Goal: Task Accomplishment & Management: Complete application form

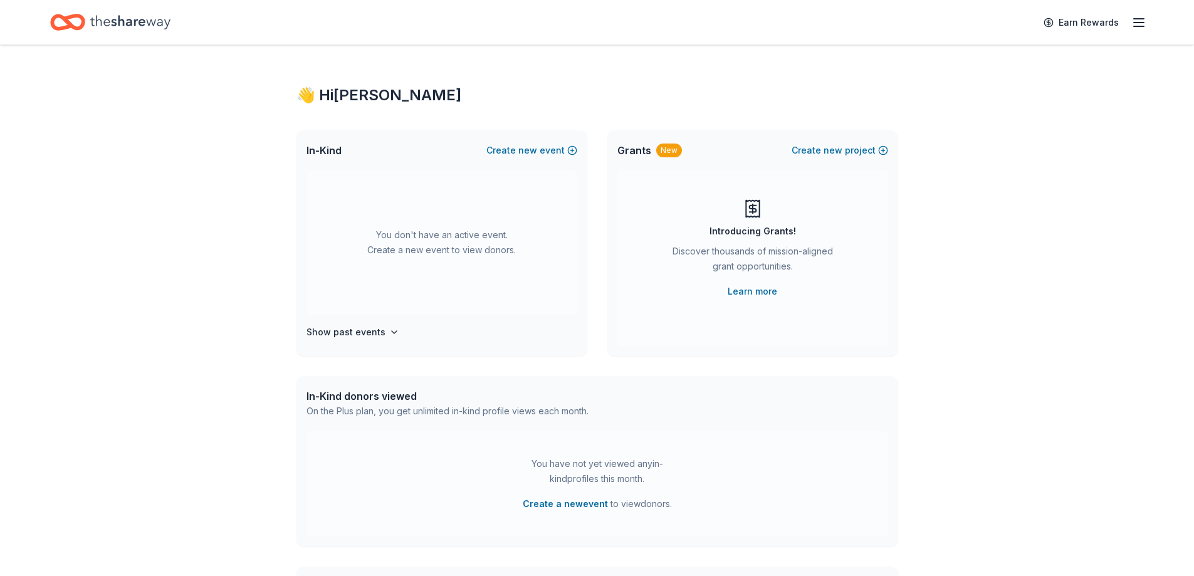
click at [648, 145] on span "Grants" at bounding box center [634, 150] width 34 height 15
click at [568, 153] on button "Create new event" at bounding box center [531, 150] width 91 height 15
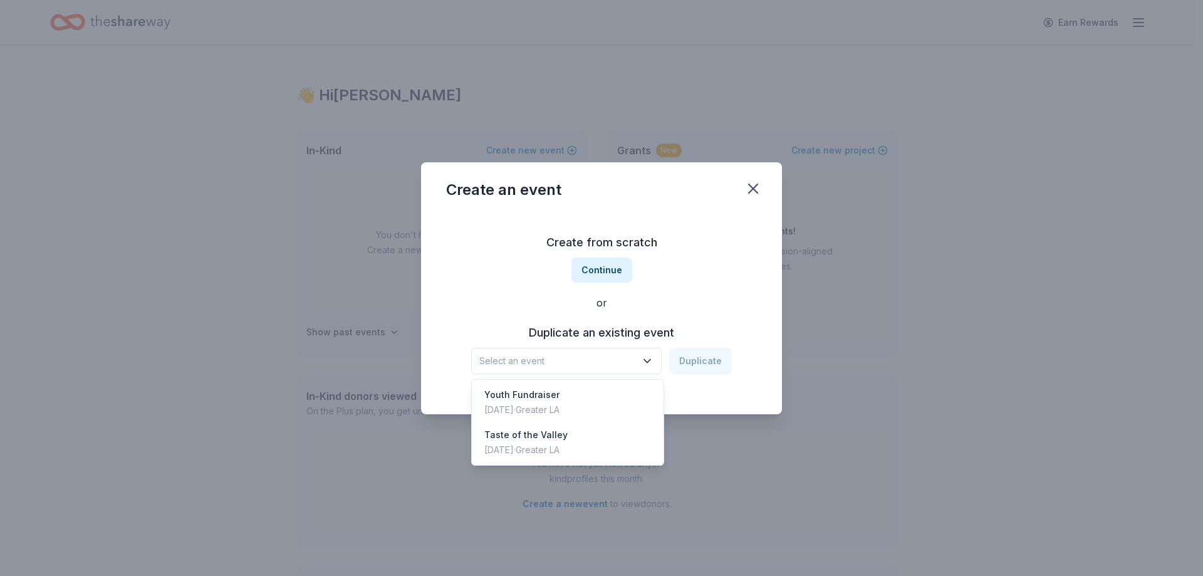
click at [588, 359] on span "Select an event" at bounding box center [557, 360] width 157 height 15
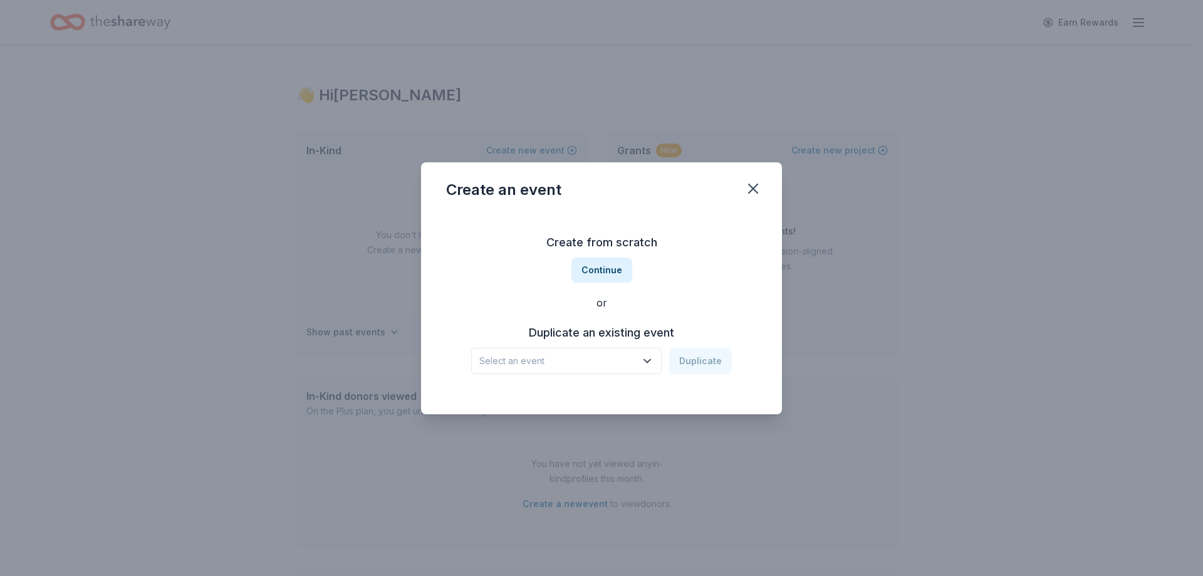
click at [605, 358] on span "Select an event" at bounding box center [557, 360] width 157 height 15
click at [614, 267] on button "Continue" at bounding box center [602, 270] width 61 height 25
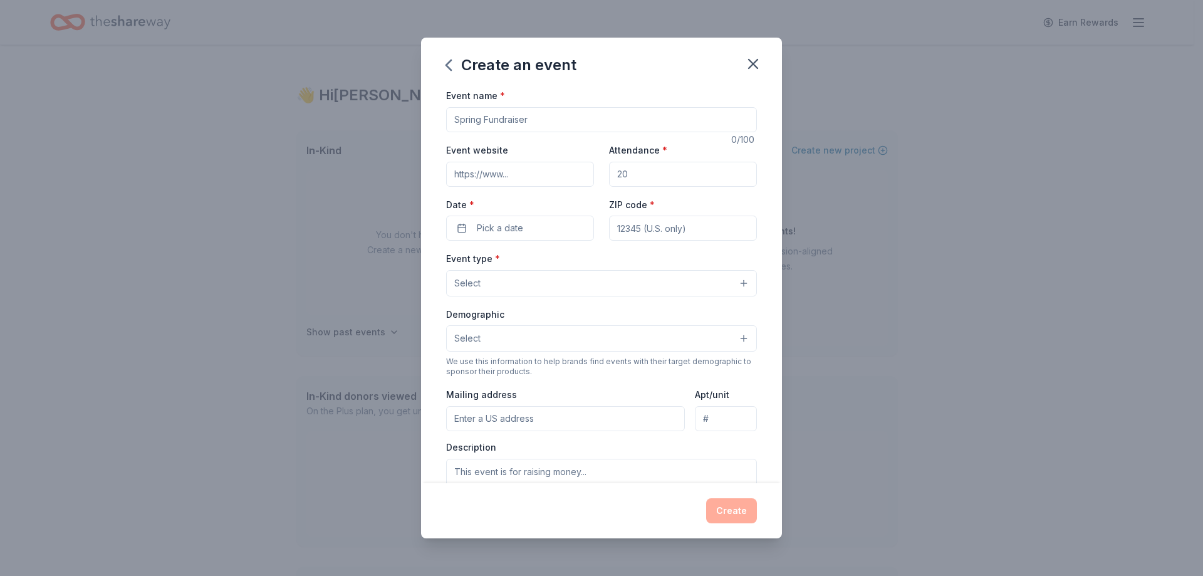
click at [509, 115] on input "Event name *" at bounding box center [601, 119] width 311 height 25
type input "Fall Festival"
click at [493, 182] on input "Event website" at bounding box center [520, 174] width 148 height 25
click at [474, 175] on input "Event website" at bounding box center [520, 174] width 148 height 25
paste input "[URL][DOMAIN_NAME]"
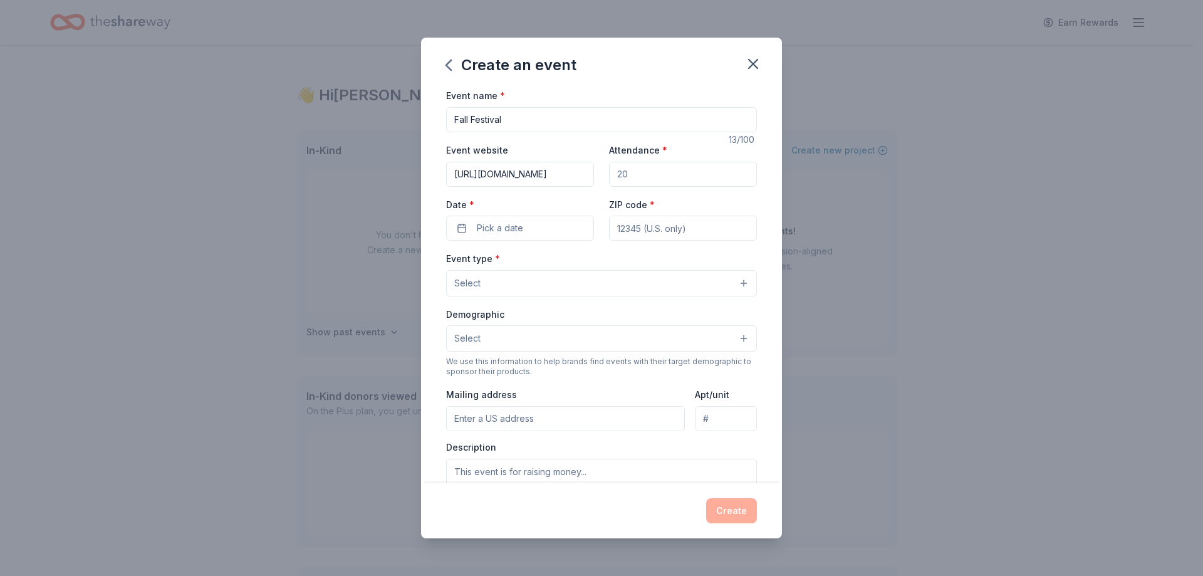
scroll to position [0, 138]
type input "[URL][DOMAIN_NAME]"
click at [659, 178] on input "Attendance *" at bounding box center [683, 174] width 148 height 25
click at [656, 177] on input "Attendance *" at bounding box center [683, 174] width 148 height 25
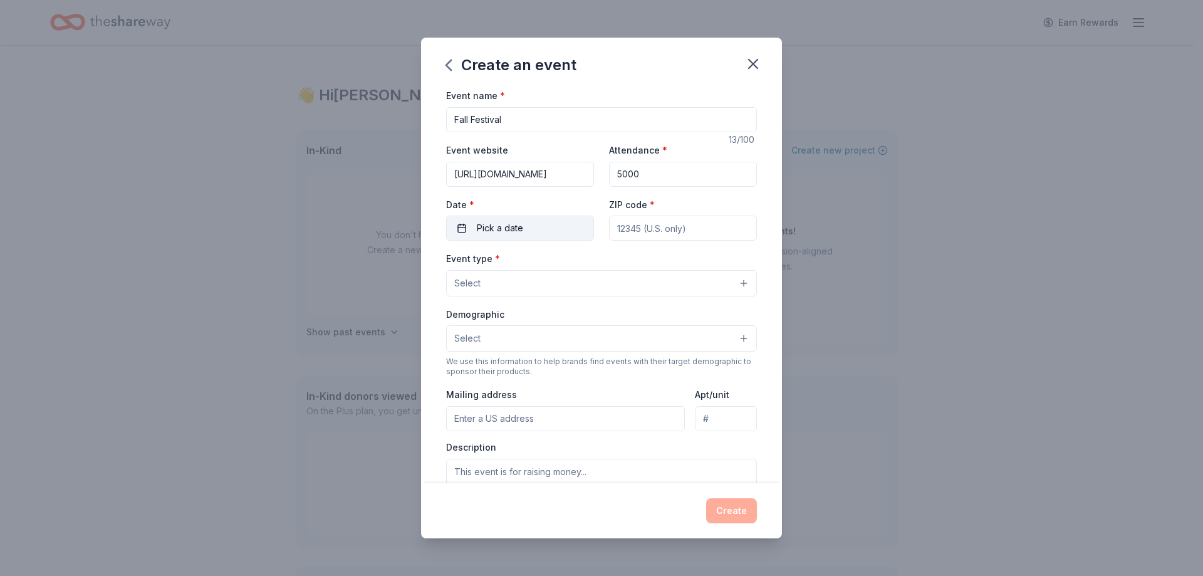
type input "5000"
click at [498, 219] on button "Pick a date" at bounding box center [520, 228] width 148 height 25
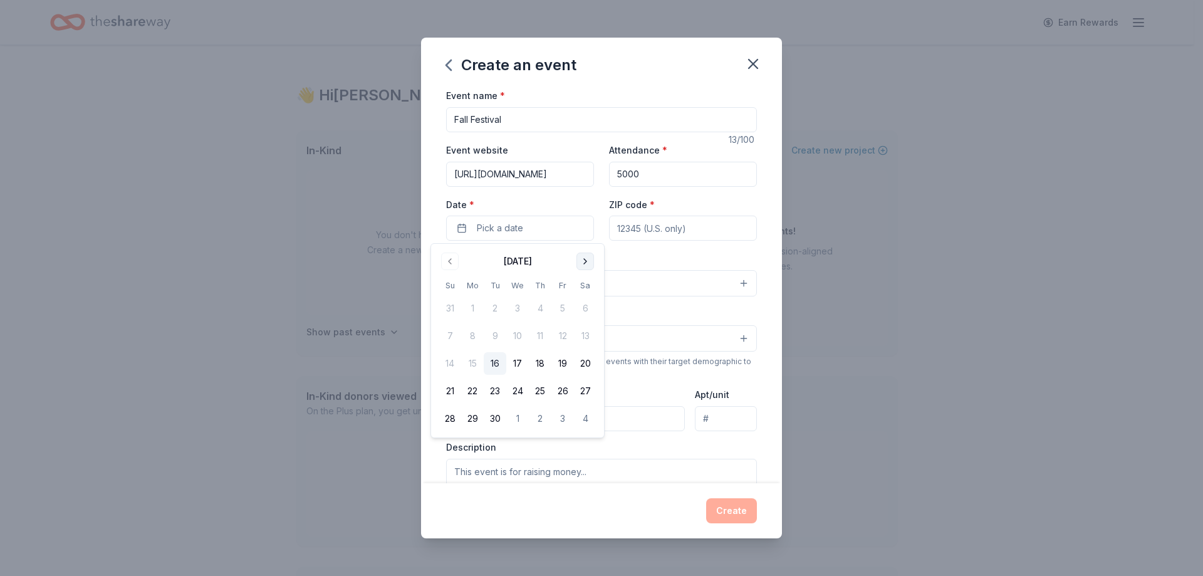
click at [583, 263] on button "Go to next month" at bounding box center [586, 262] width 18 height 18
click at [587, 340] on button "11" at bounding box center [585, 336] width 23 height 23
click at [652, 224] on input "ZIP code *" at bounding box center [683, 228] width 148 height 25
type input "91345"
click at [485, 281] on button "Select" at bounding box center [601, 283] width 311 height 26
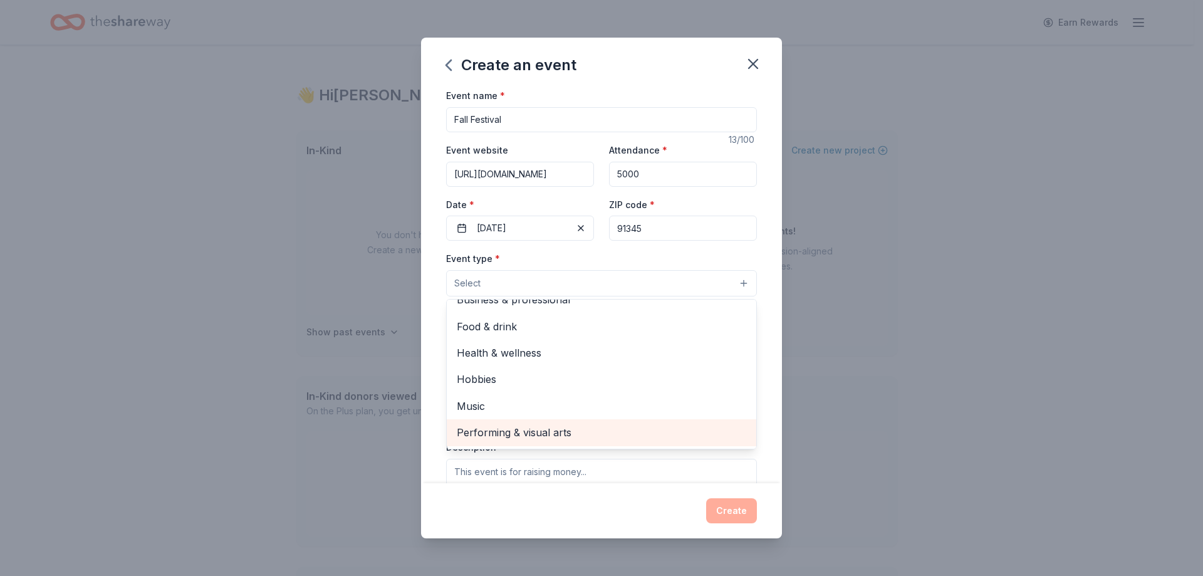
scroll to position [1, 0]
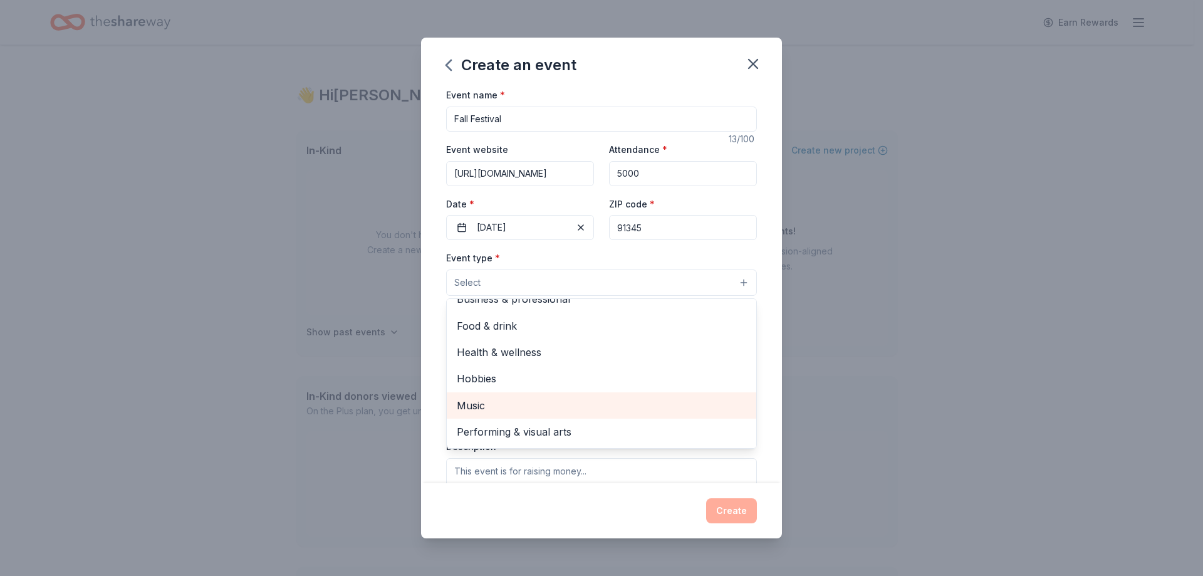
click at [527, 409] on span "Music" at bounding box center [602, 405] width 290 height 16
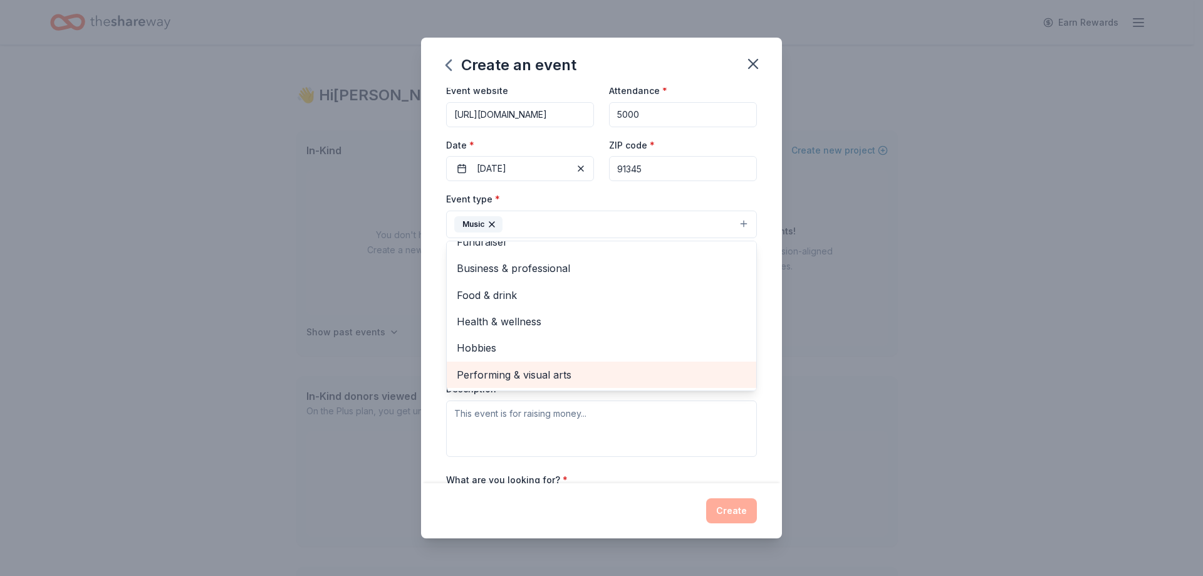
scroll to position [60, 0]
click at [551, 372] on span "Performing & visual arts" at bounding box center [602, 374] width 290 height 16
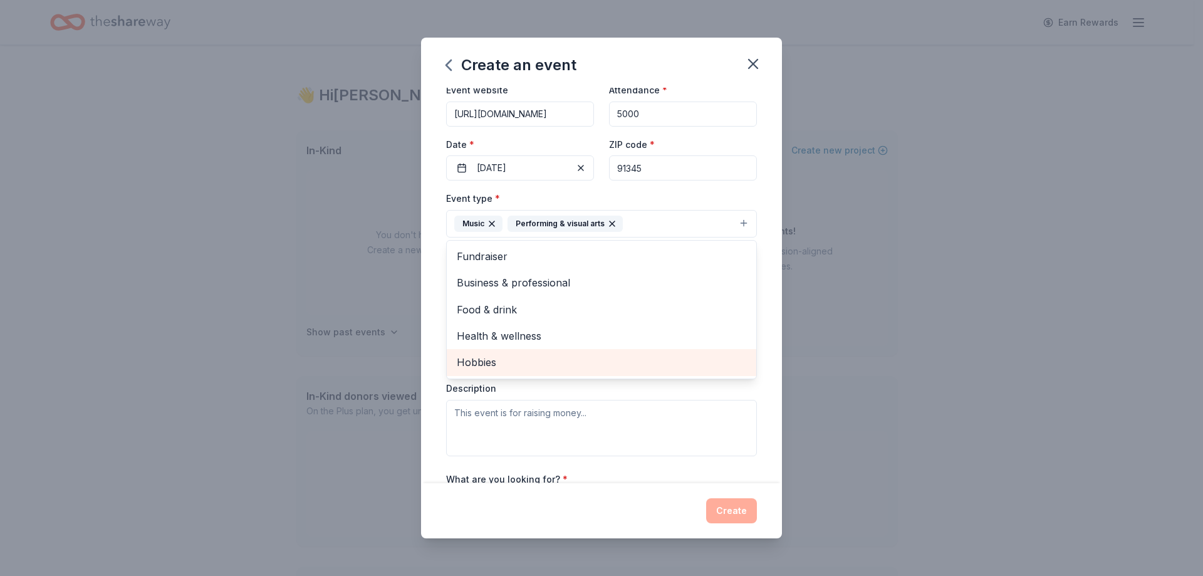
scroll to position [0, 0]
click at [760, 244] on div "Event name * Fall Festival 13 /100 Event website https://valleycultural.org/eve…" at bounding box center [601, 285] width 361 height 395
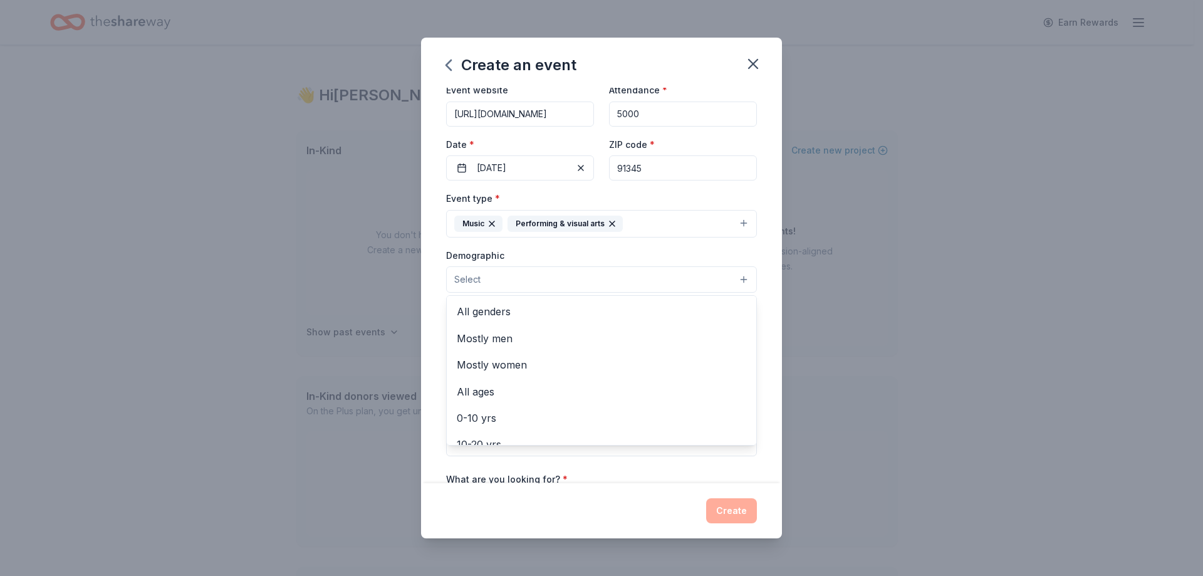
click at [499, 279] on button "Select" at bounding box center [601, 279] width 311 height 26
click at [496, 305] on span "All genders" at bounding box center [602, 312] width 290 height 16
click at [484, 361] on span "All ages" at bounding box center [602, 366] width 290 height 16
click at [766, 354] on div "Event name * Fall Festival 13 /100 Event website https://valleycultural.org/eve…" at bounding box center [601, 285] width 361 height 395
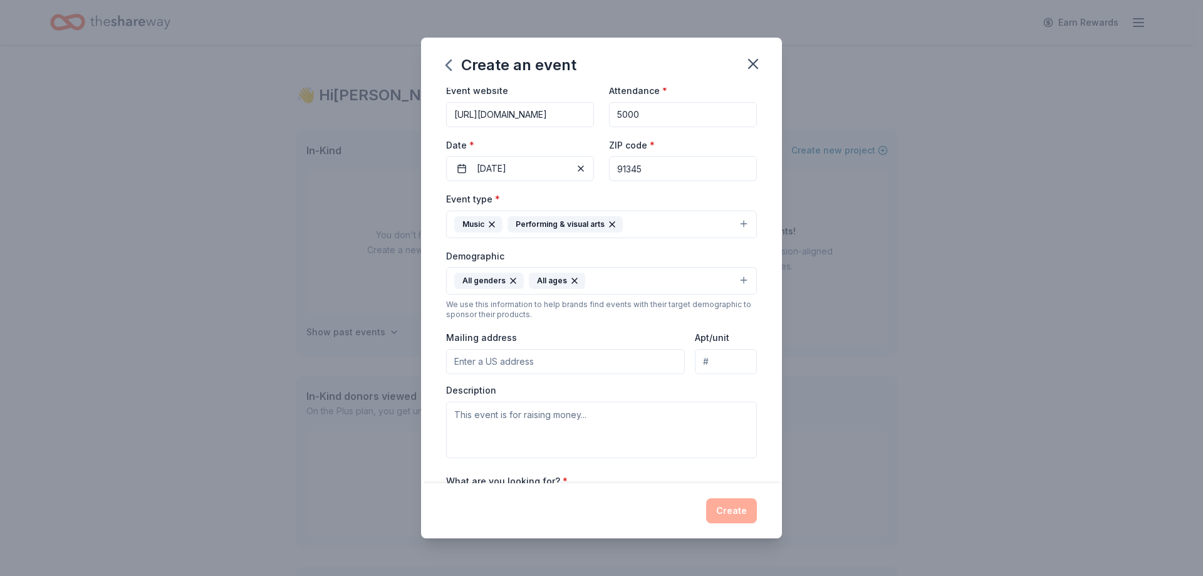
click at [520, 367] on input "Mailing address" at bounding box center [565, 361] width 239 height 25
type input "21600 Oxnard St"
type input "128"
click at [532, 413] on textarea at bounding box center [601, 430] width 311 height 56
click at [489, 421] on textarea at bounding box center [601, 430] width 311 height 56
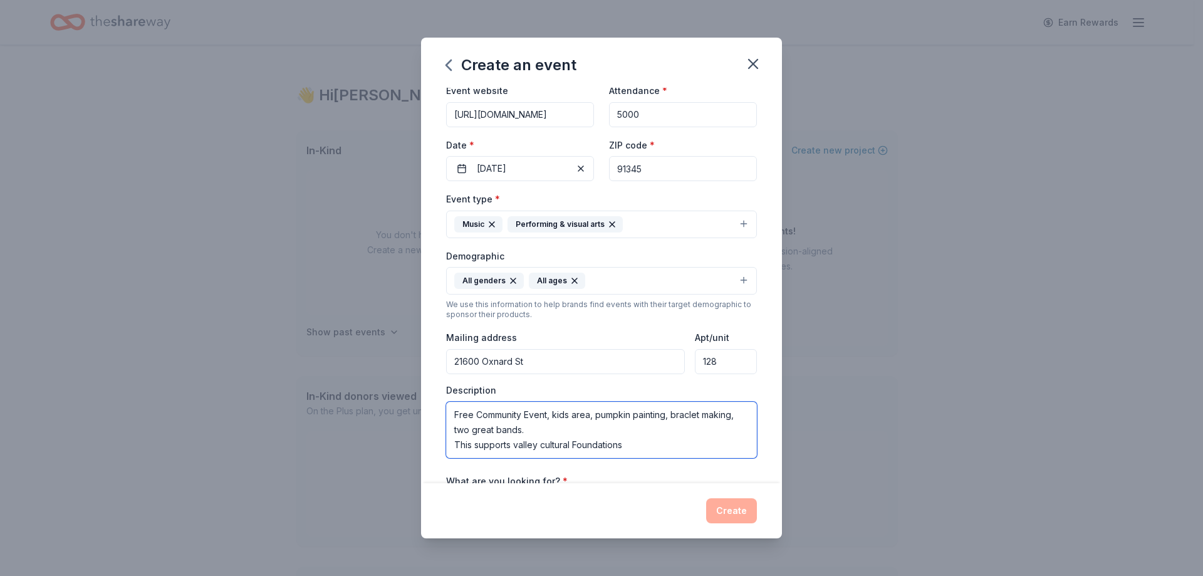
click at [546, 444] on textarea "Free Community Event, kids area, pumpkin painting, braclet making, two great ba…" at bounding box center [601, 430] width 311 height 56
click at [650, 420] on textarea "Free Community Event, kids area, pumpkin painting, braclet making, two great ba…" at bounding box center [601, 430] width 311 height 56
click at [626, 446] on textarea "Free Community Event, kids area, pumpkin painting, braclet making, two great ba…" at bounding box center [601, 430] width 311 height 56
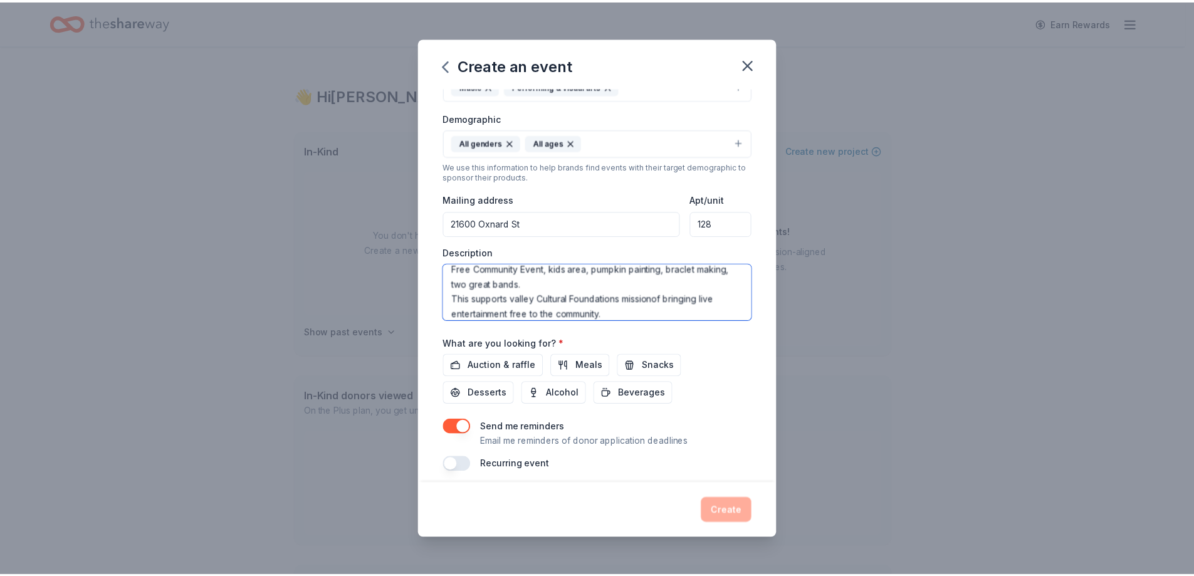
scroll to position [206, 0]
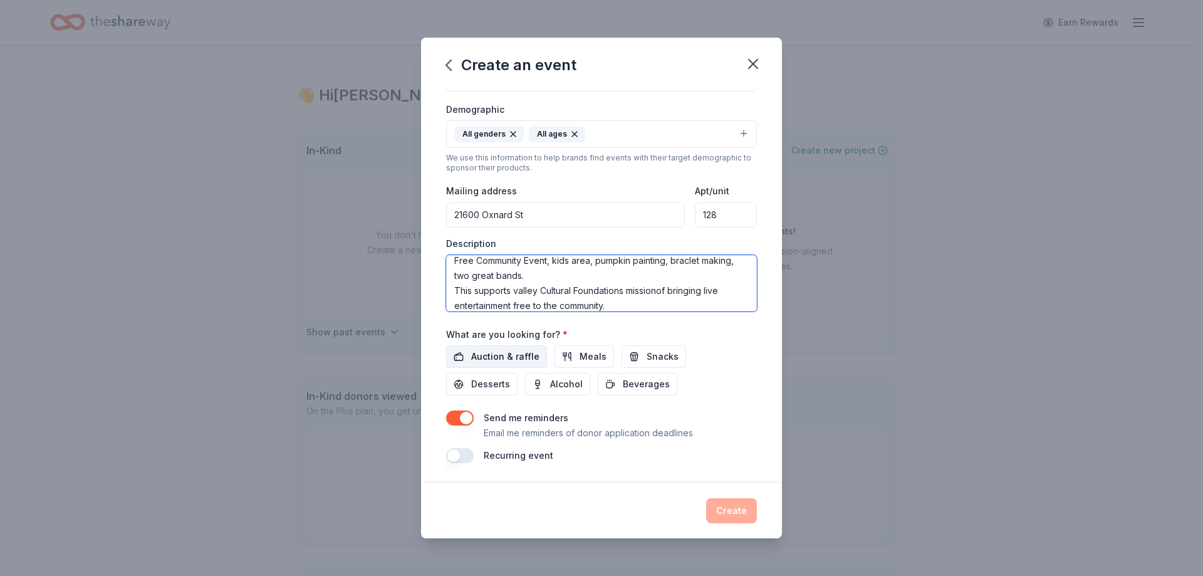
type textarea "Free Community Event, kids area, pumpkin painting, braclet making, two great ba…"
click at [489, 357] on span "Auction & raffle" at bounding box center [505, 356] width 68 height 15
click at [740, 514] on button "Create" at bounding box center [731, 510] width 51 height 25
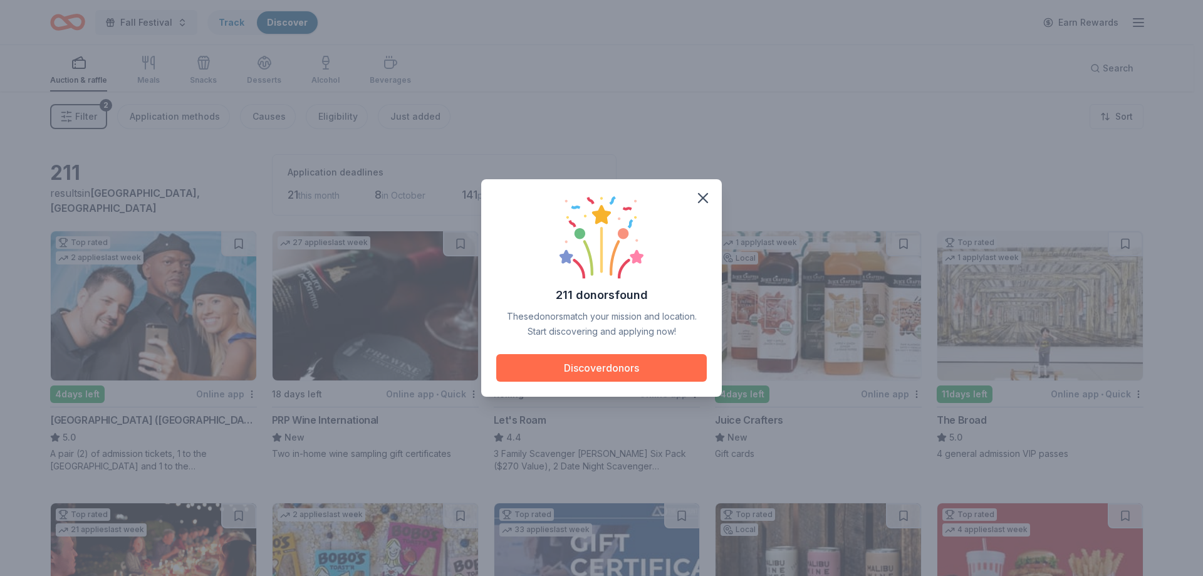
click at [615, 358] on button "Discover donors" at bounding box center [601, 368] width 211 height 28
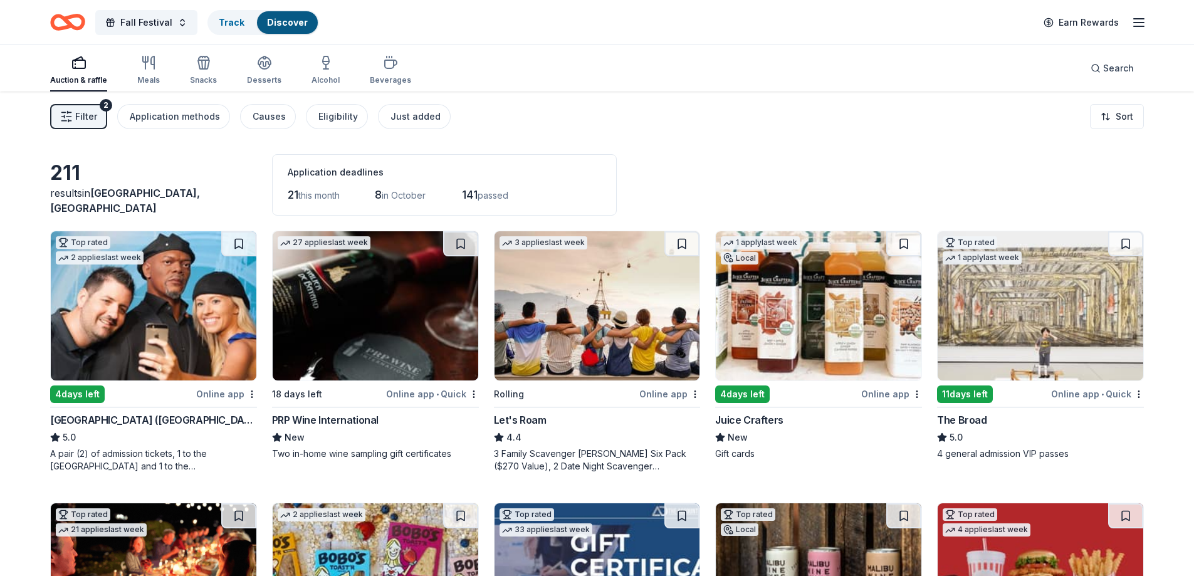
click at [199, 347] on img at bounding box center [154, 305] width 206 height 149
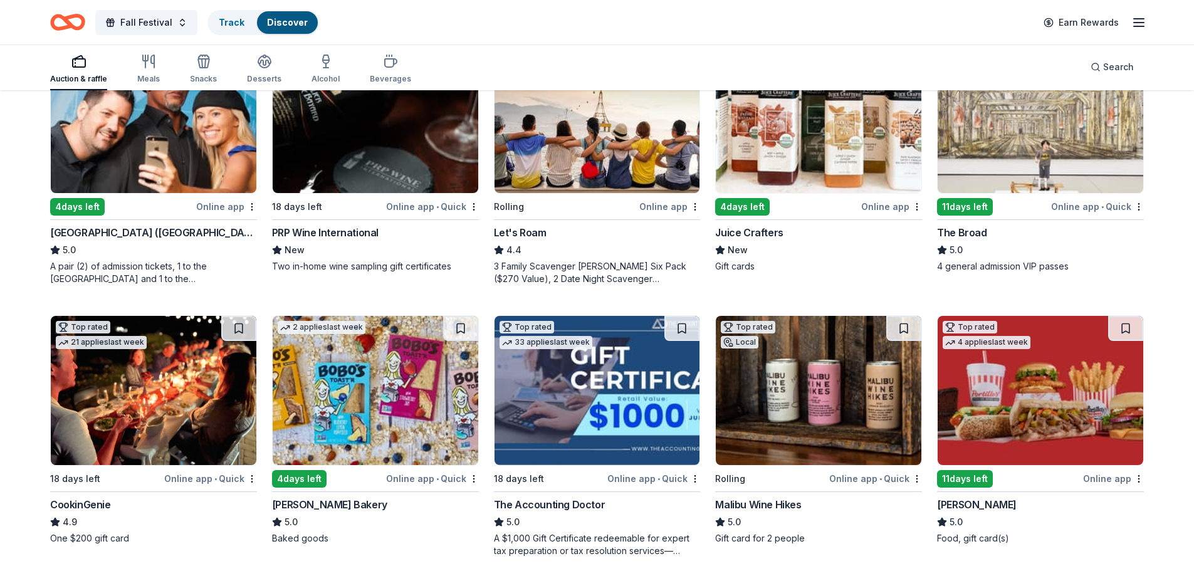
scroll to position [187, 0]
click at [70, 70] on div "Auction & raffle" at bounding box center [78, 69] width 57 height 30
click at [149, 427] on img at bounding box center [154, 390] width 206 height 149
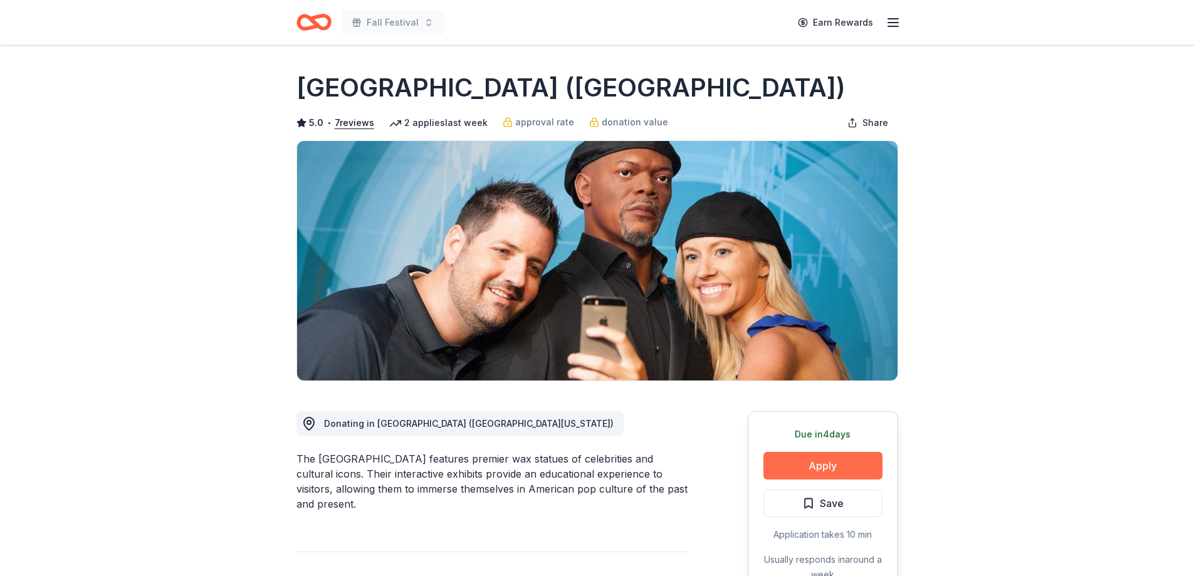
click at [832, 468] on button "Apply" at bounding box center [822, 466] width 119 height 28
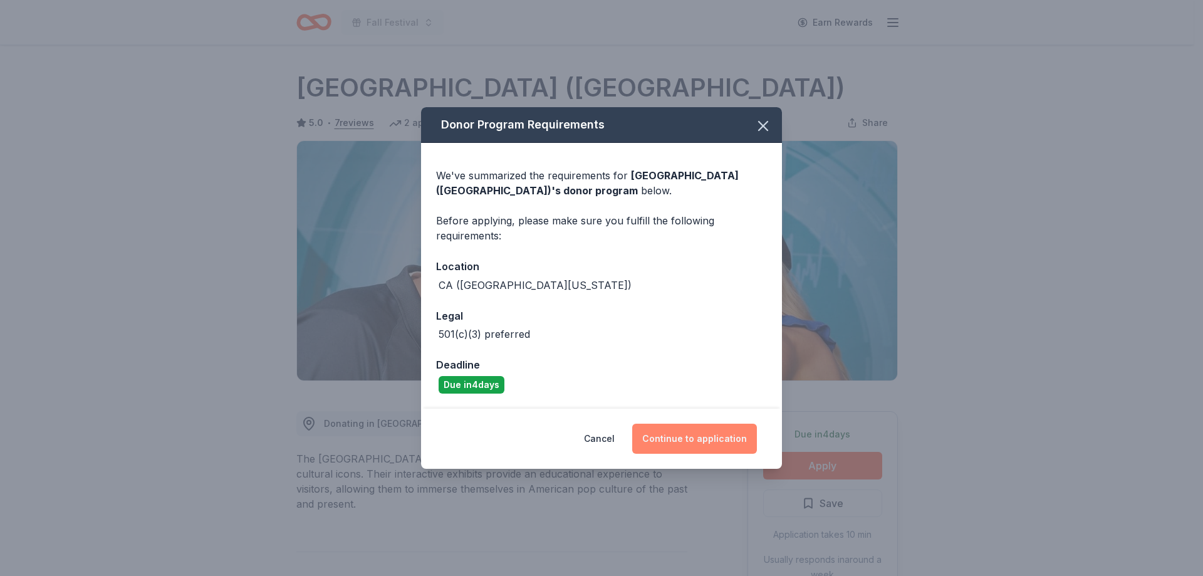
click at [709, 429] on button "Continue to application" at bounding box center [694, 439] width 125 height 30
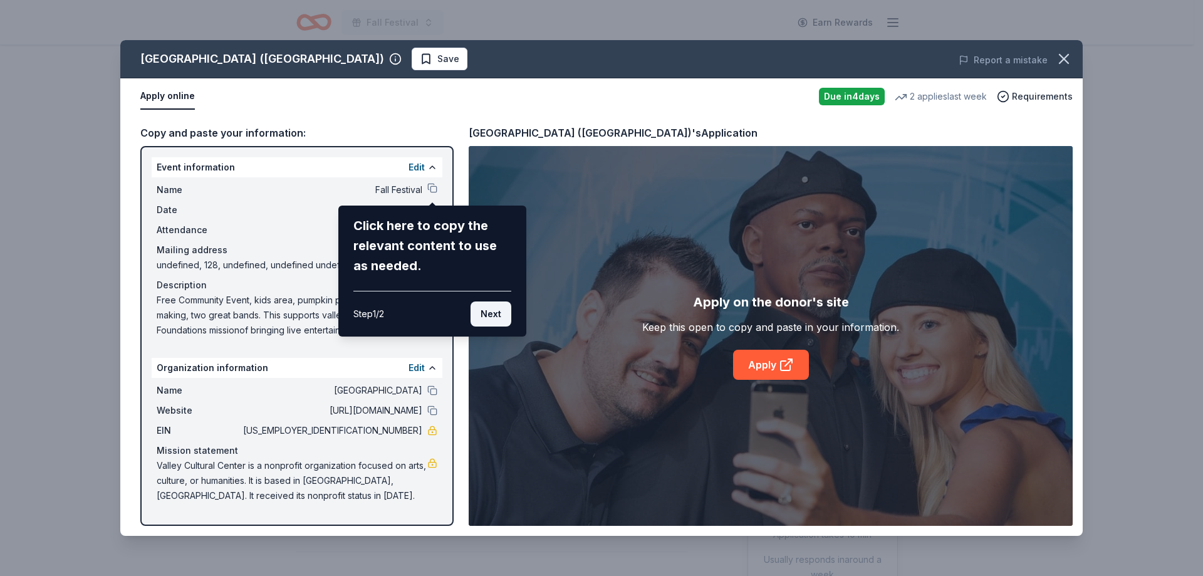
click at [487, 315] on button "Next" at bounding box center [491, 313] width 41 height 25
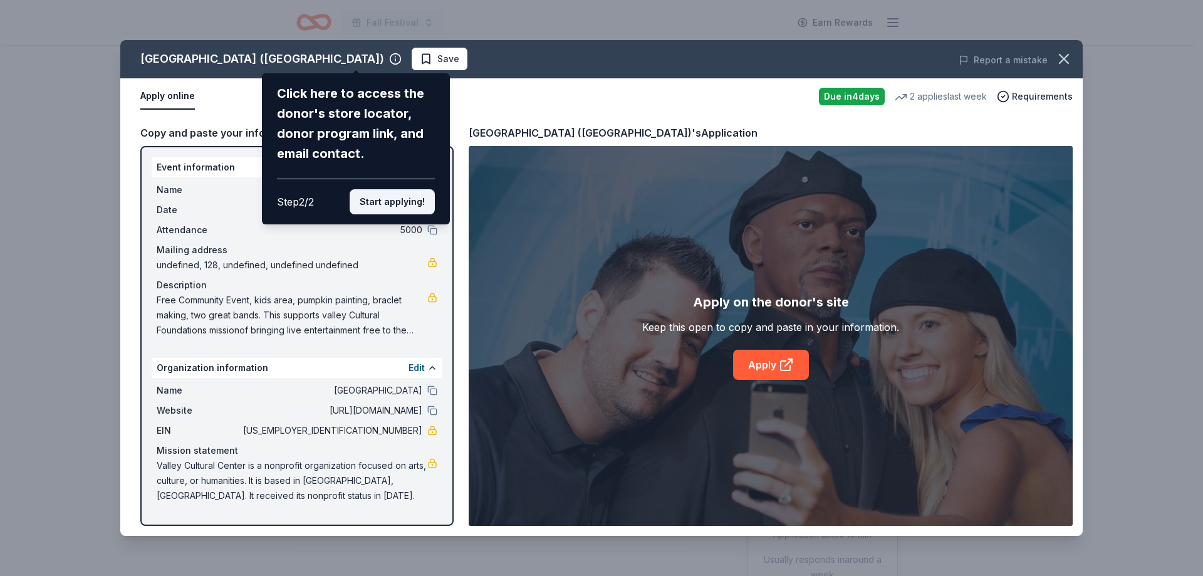
click at [395, 205] on button "Start applying!" at bounding box center [392, 201] width 85 height 25
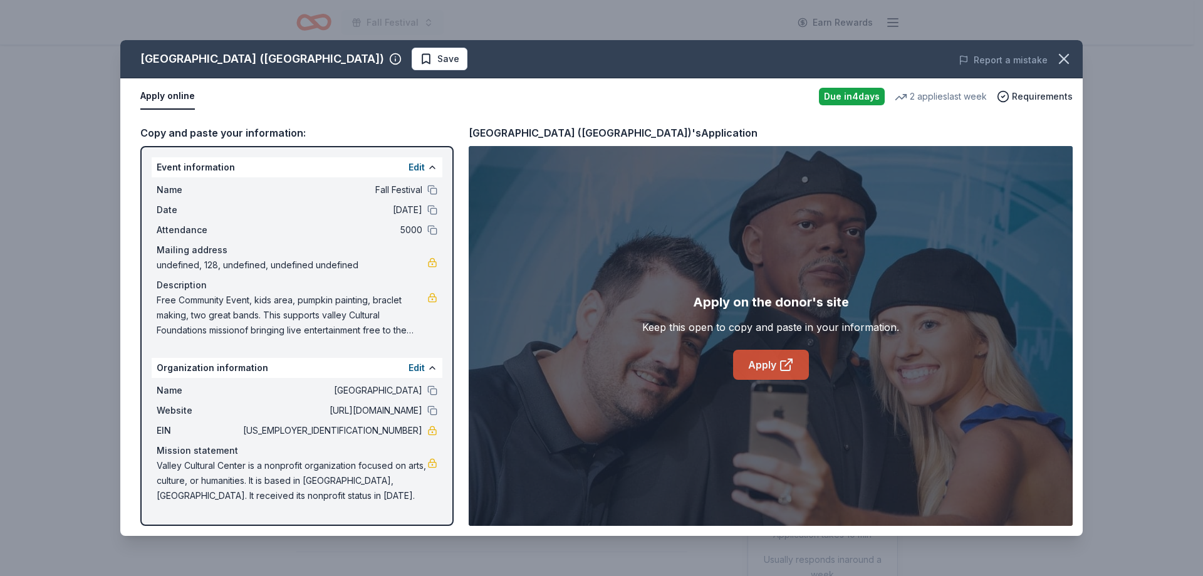
click at [756, 360] on link "Apply" at bounding box center [771, 365] width 76 height 30
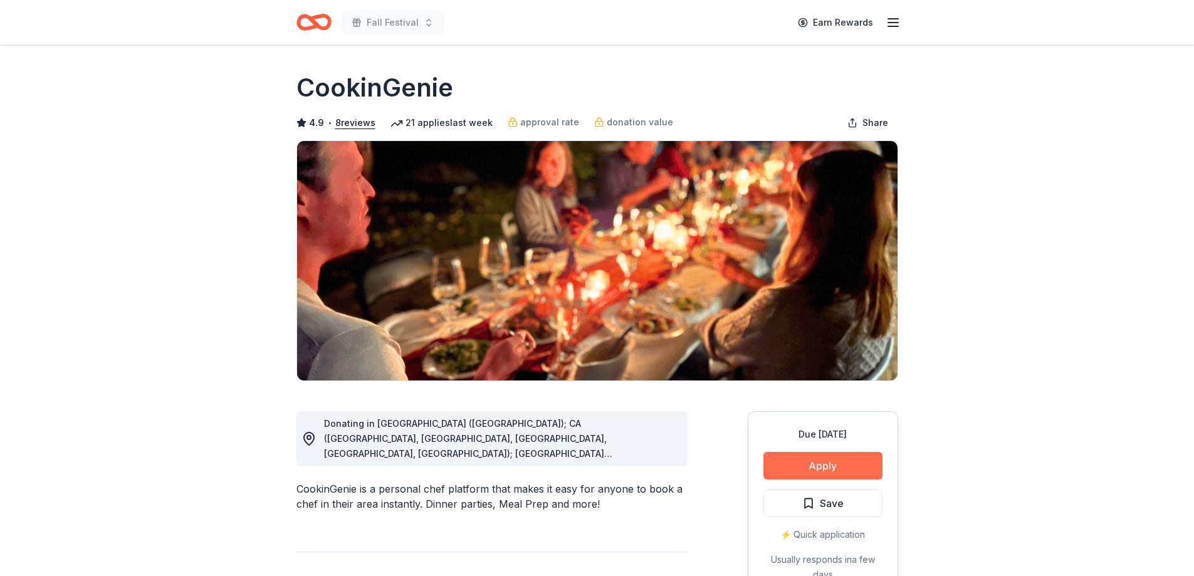
click at [818, 465] on button "Apply" at bounding box center [822, 466] width 119 height 28
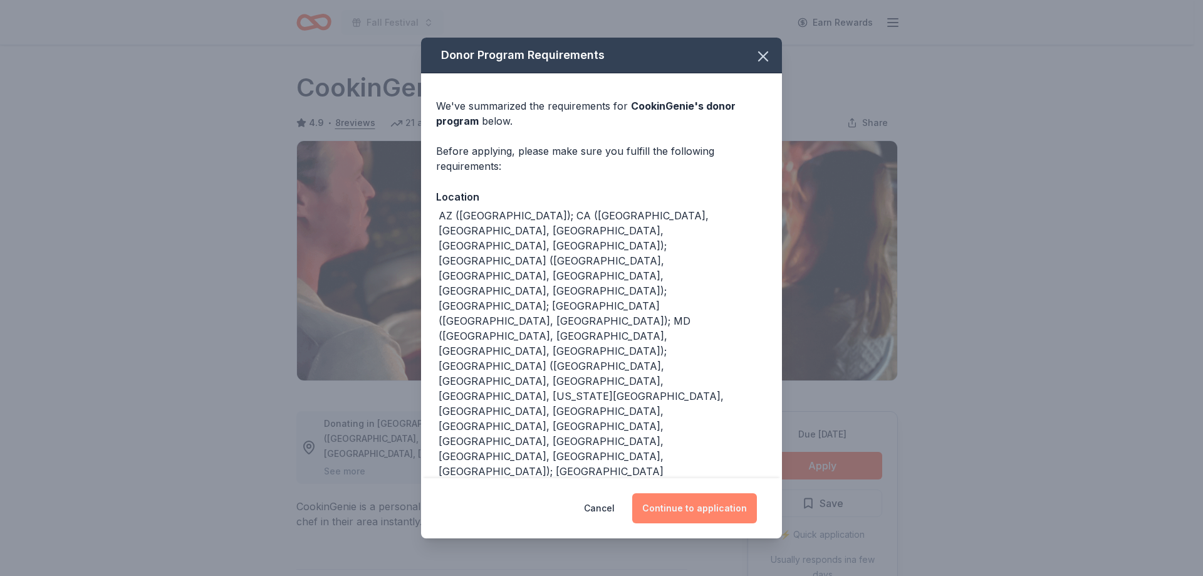
click at [715, 502] on button "Continue to application" at bounding box center [694, 508] width 125 height 30
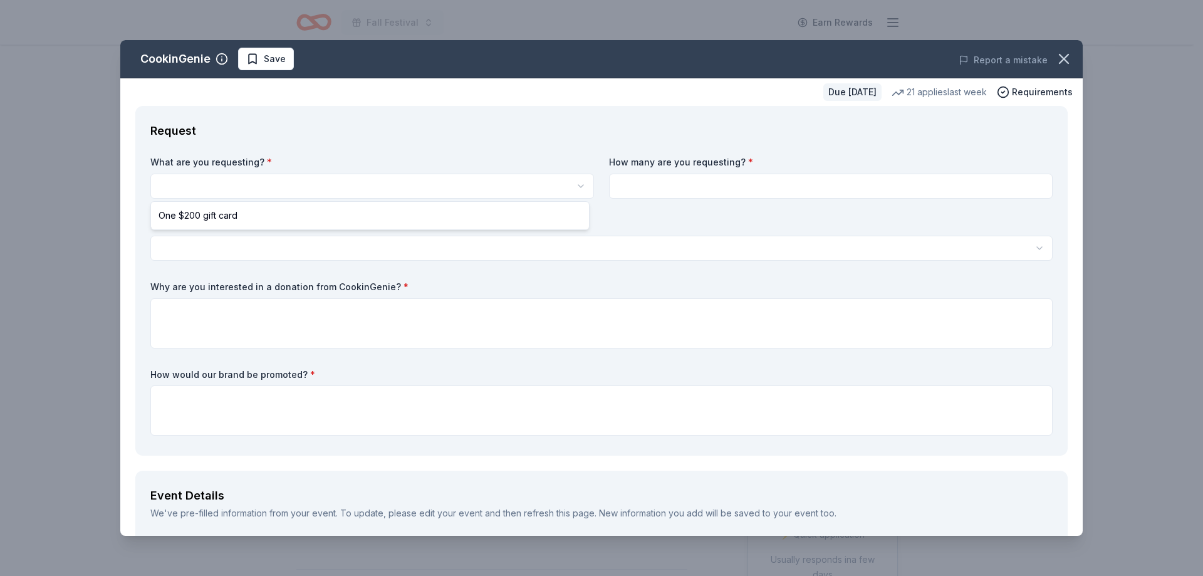
click at [202, 185] on html "Fall Festival Earn Rewards Due [DATE] Share CookinGenie 4.9 • 8 reviews 21 appl…" at bounding box center [601, 288] width 1203 height 576
select select "One $200 gift card"
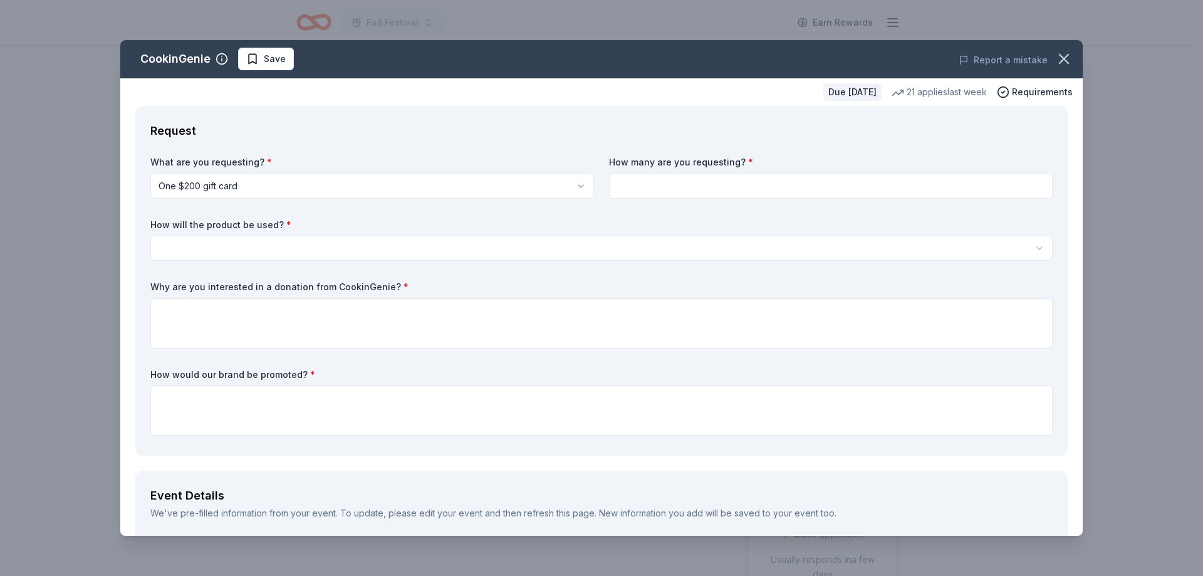
click at [654, 176] on input at bounding box center [831, 186] width 444 height 25
type input "1"
click at [383, 253] on html "Fall Festival Earn Rewards Due [DATE] Share CookinGenie 4.9 • 8 reviews 21 appl…" at bounding box center [601, 288] width 1203 height 576
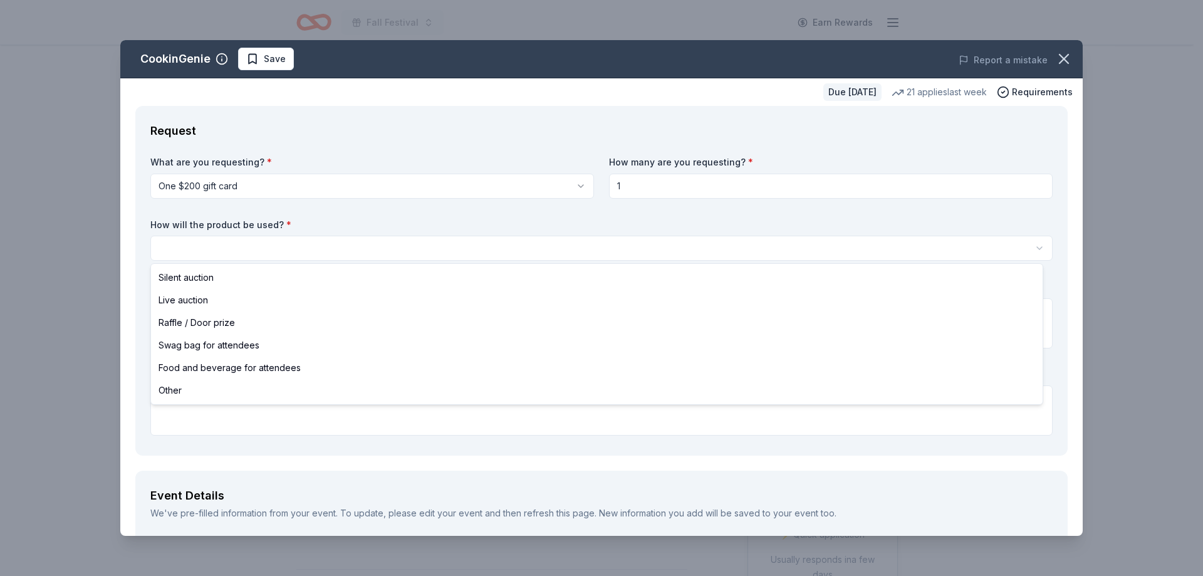
select select "silentAuction"
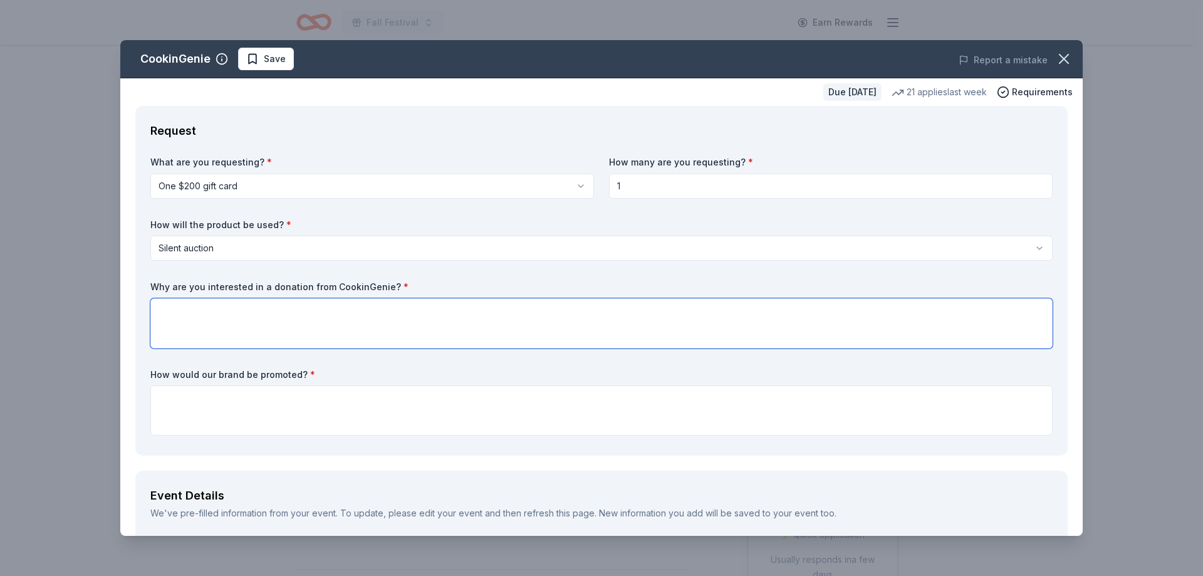
click at [184, 313] on textarea at bounding box center [601, 323] width 902 height 50
type textarea "W"
type textarea "We have been lookng for expsercivnces to raffle off."
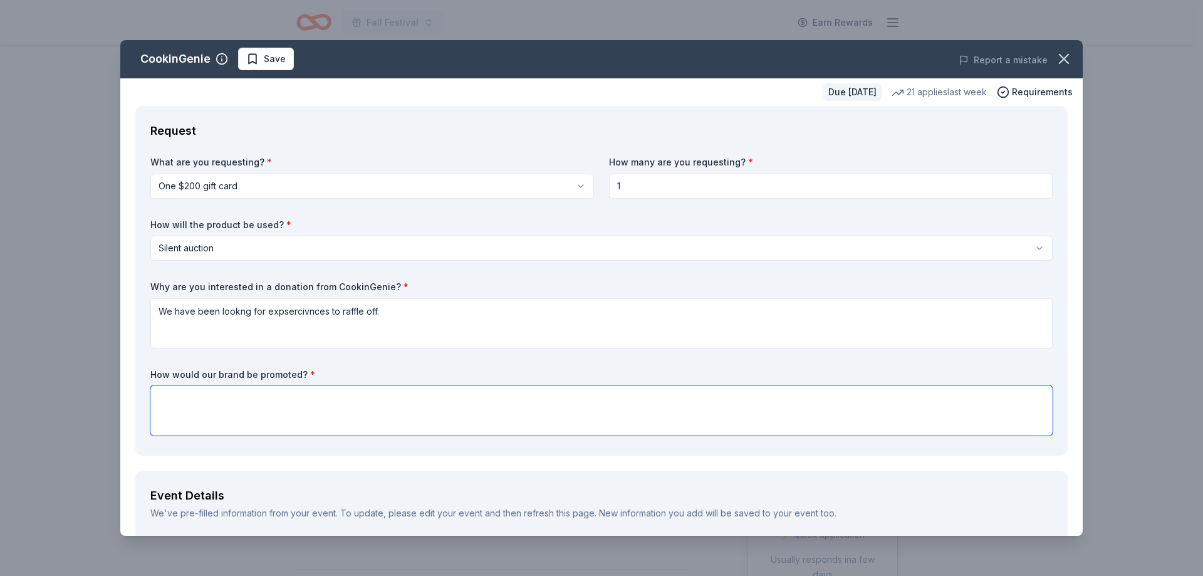
click at [193, 419] on textarea at bounding box center [601, 410] width 902 height 50
type textarea "Logo on Website, Logo on printed material, opportunity to have promitonal space."
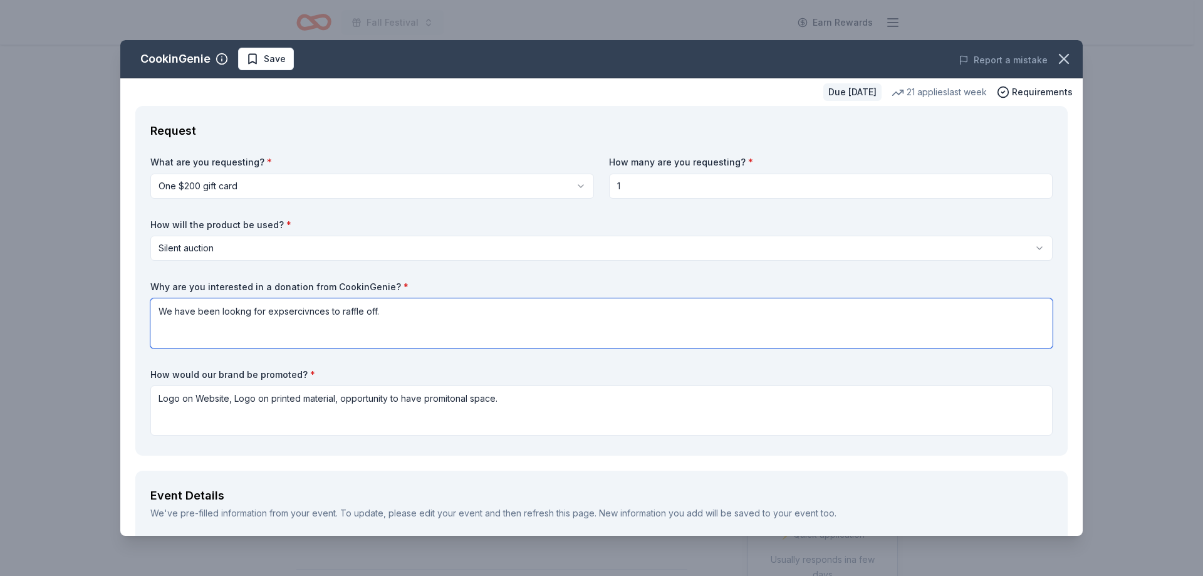
drag, startPoint x: 417, startPoint y: 310, endPoint x: 75, endPoint y: 311, distance: 342.2
click at [75, 311] on div "CookinGenie Save Report a mistake Due [DATE] 21 applies last week Requirements …" at bounding box center [601, 288] width 1203 height 576
paste textarea "seeking unique experiences to raffle off as part of our fundraising efforts. Th…"
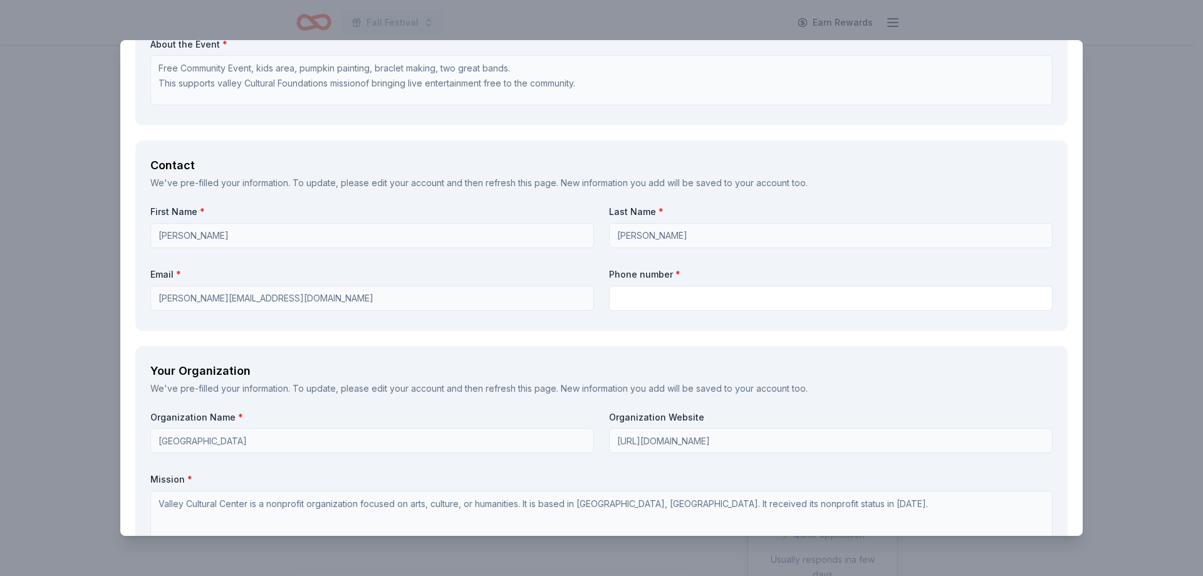
scroll to position [751, 0]
type textarea "We have been seeking unique experiences to raffle off as part of our fundraisin…"
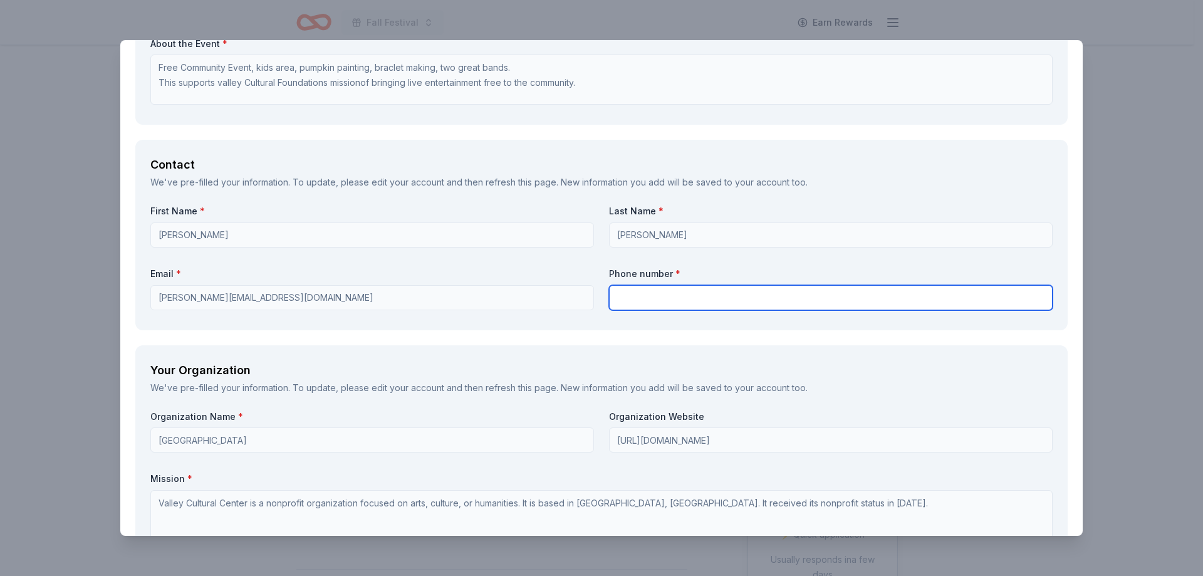
click at [654, 296] on input "text" at bounding box center [831, 297] width 444 height 25
type input "8187041358"
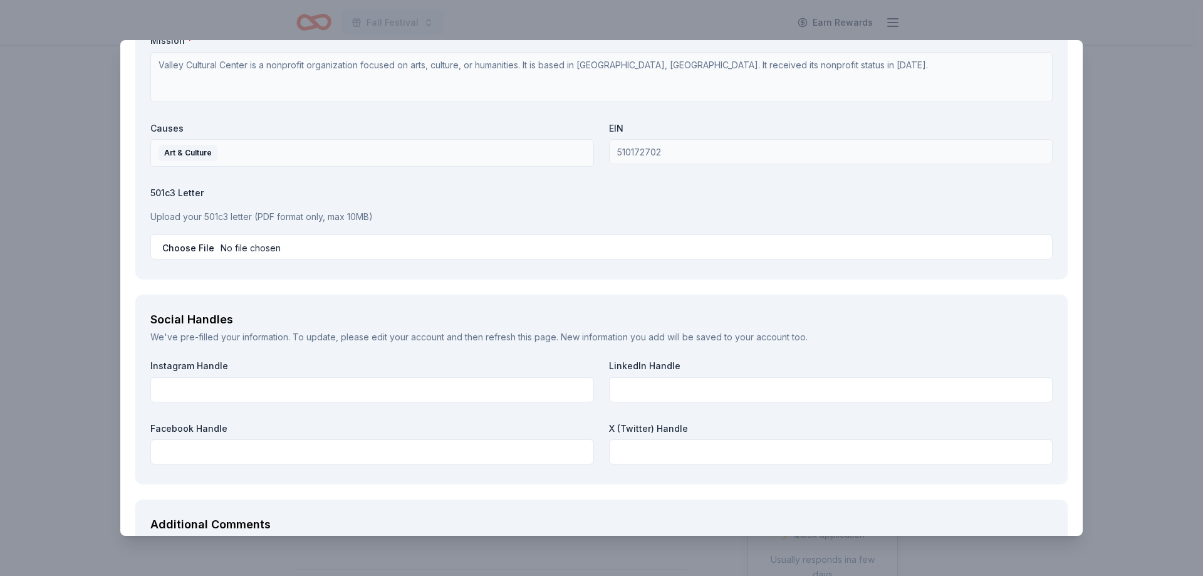
scroll to position [1189, 0]
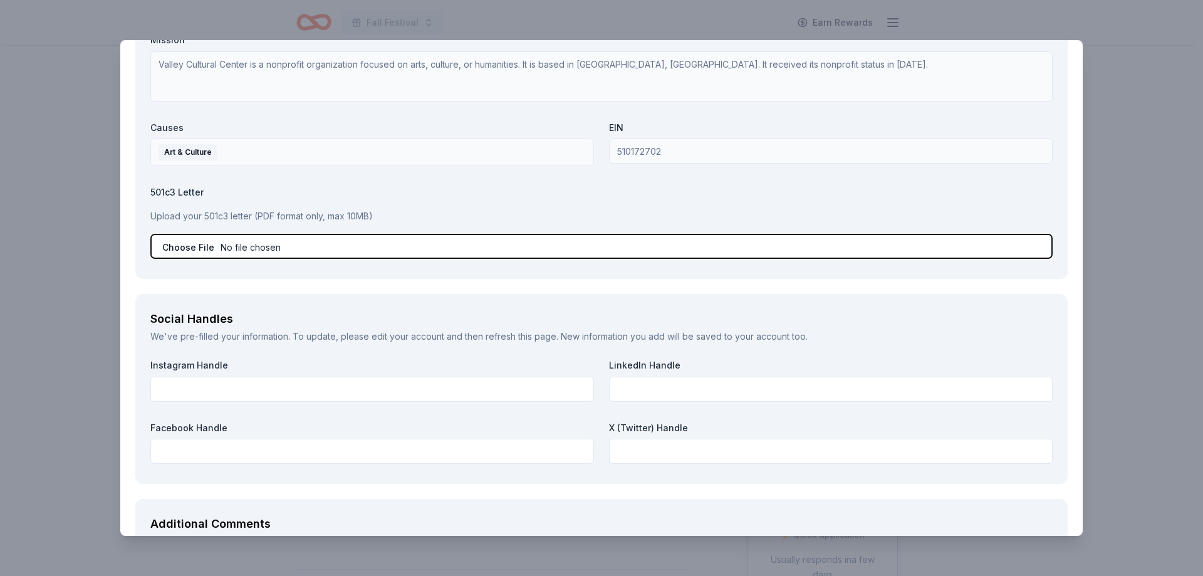
click at [264, 243] on input "file" at bounding box center [601, 246] width 902 height 25
type input "C:\fakepath\Ab12902025.pdf"
click at [253, 245] on input "file" at bounding box center [601, 246] width 902 height 25
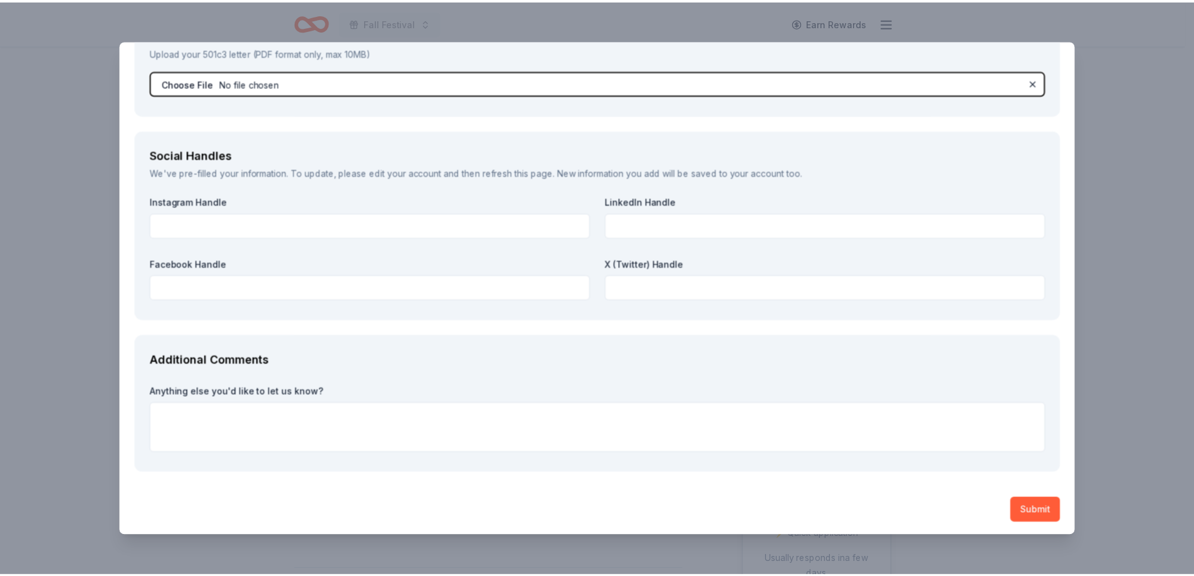
scroll to position [1356, 0]
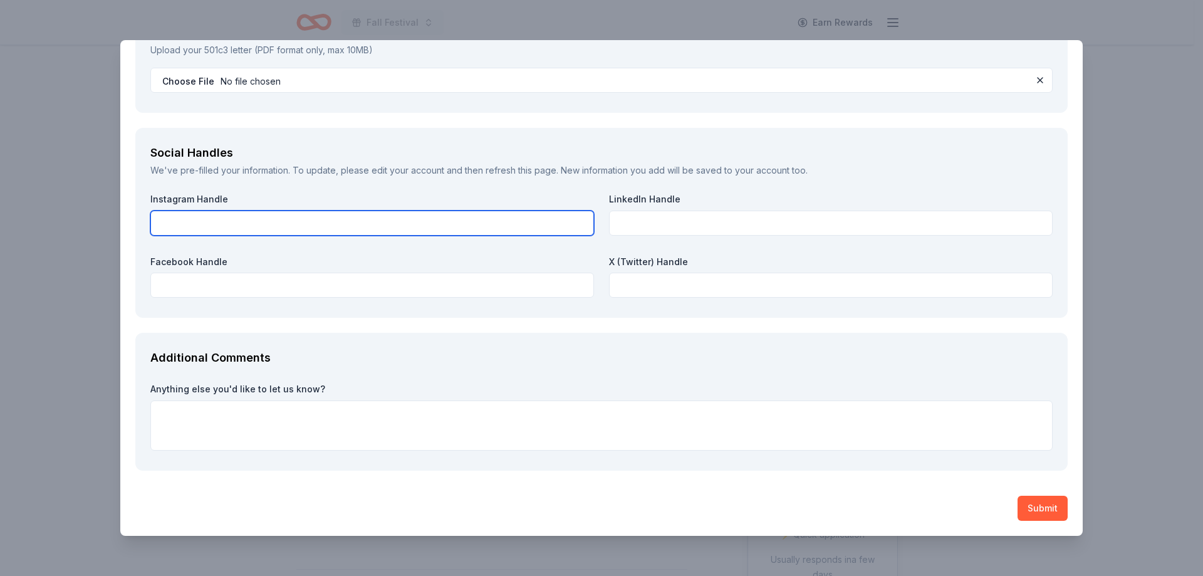
click at [238, 222] on input "text" at bounding box center [372, 223] width 444 height 25
type input "valleyculturalf"
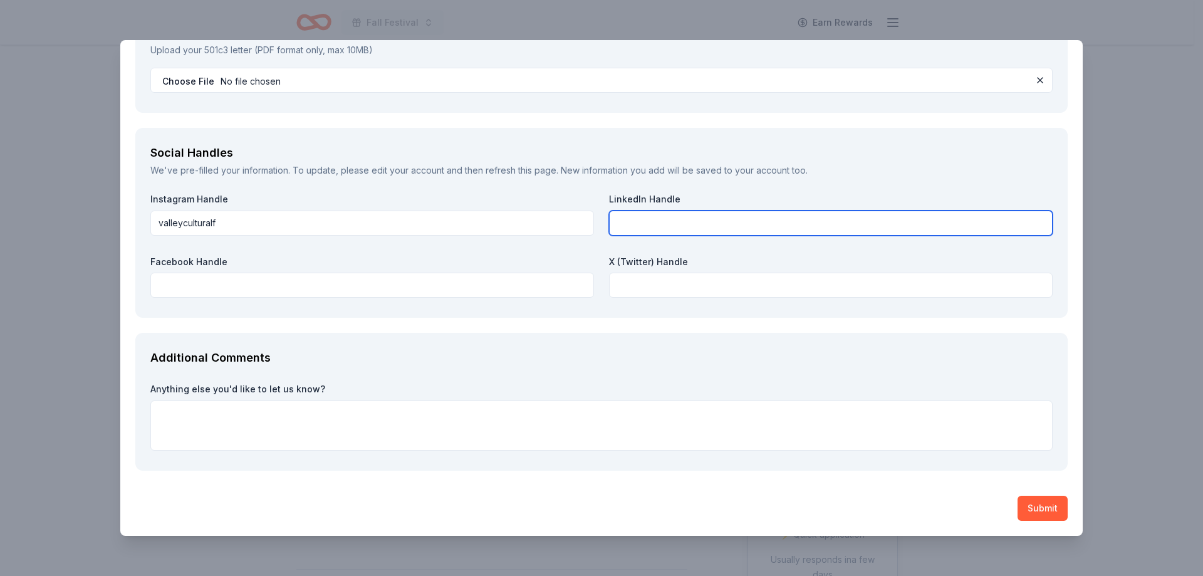
click at [660, 224] on input "text" at bounding box center [831, 223] width 444 height 25
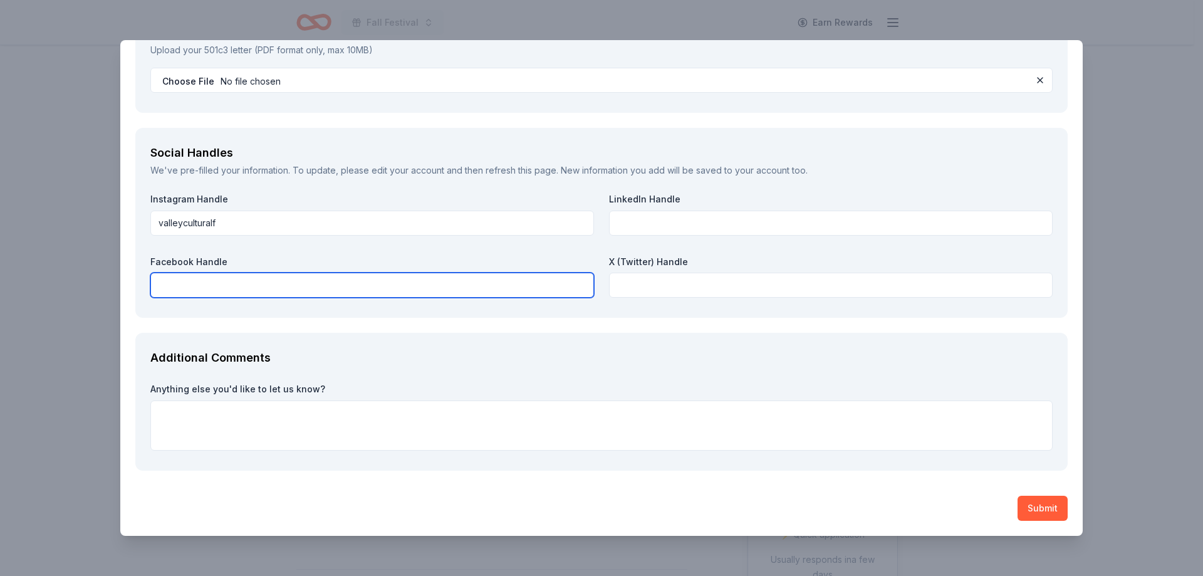
click at [184, 285] on input "text" at bounding box center [372, 285] width 444 height 25
type input "valleycutlural"
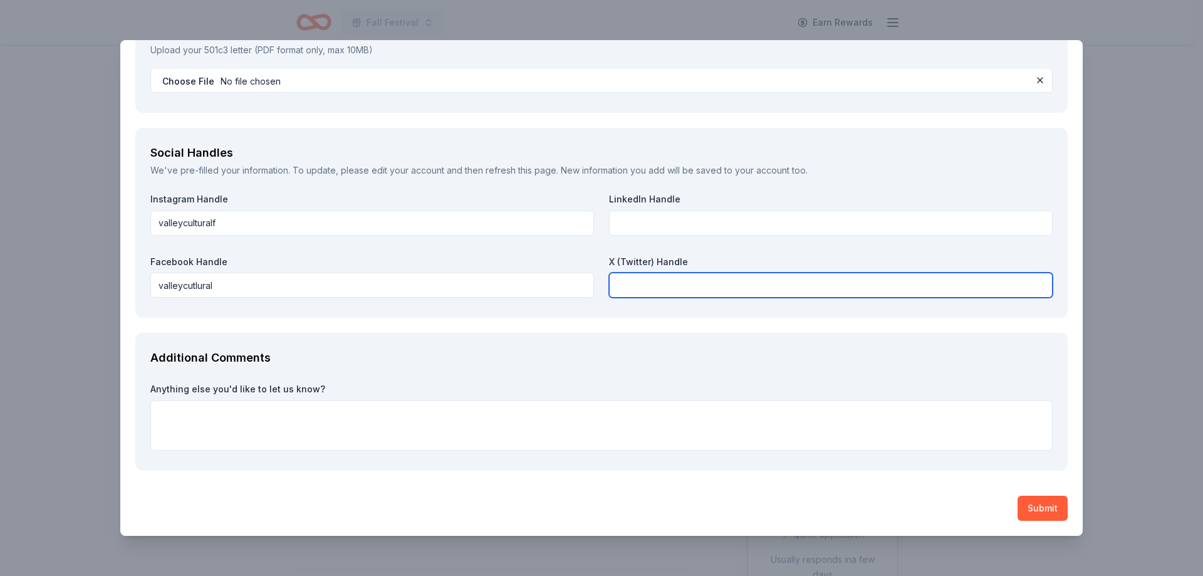
click at [778, 286] on input "text" at bounding box center [831, 285] width 444 height 25
type input "valleycultural"
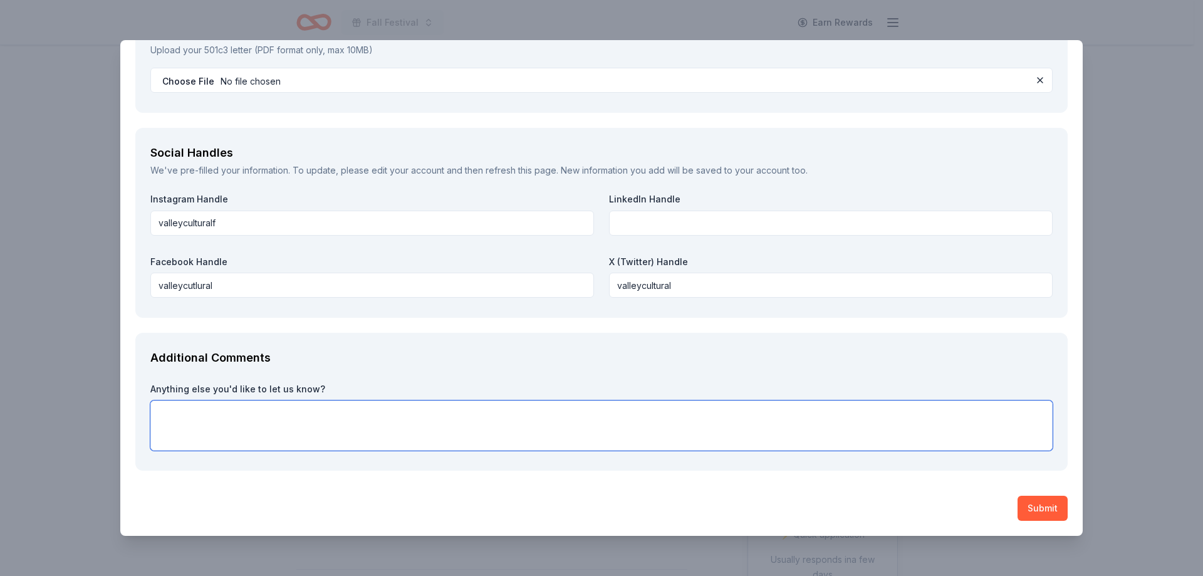
click at [192, 422] on textarea at bounding box center [601, 425] width 902 height 50
click at [1025, 508] on button "Submit" at bounding box center [1043, 508] width 50 height 25
